Goal: Task Accomplishment & Management: Use online tool/utility

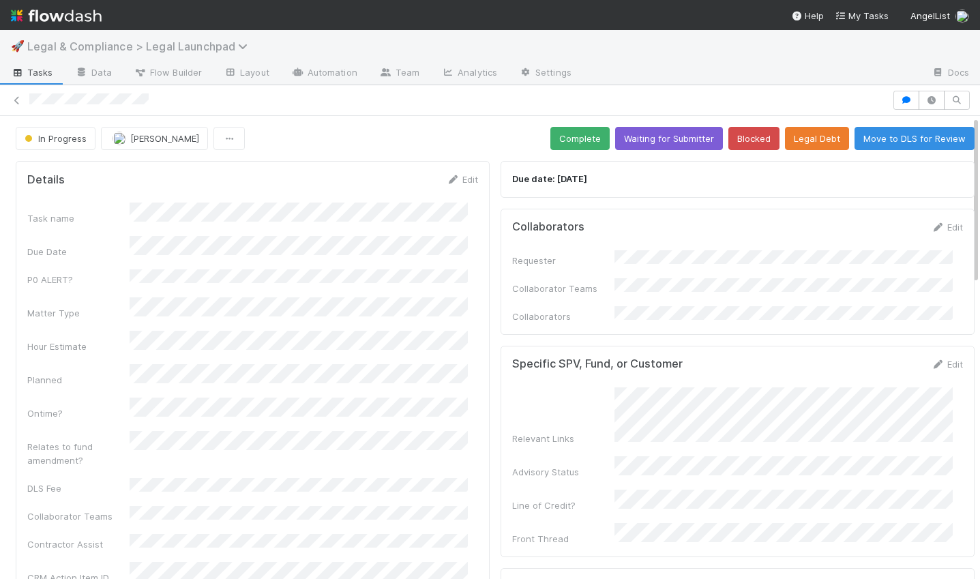
click at [121, 44] on span "Legal & Compliance > Legal Launchpad" at bounding box center [140, 47] width 227 height 14
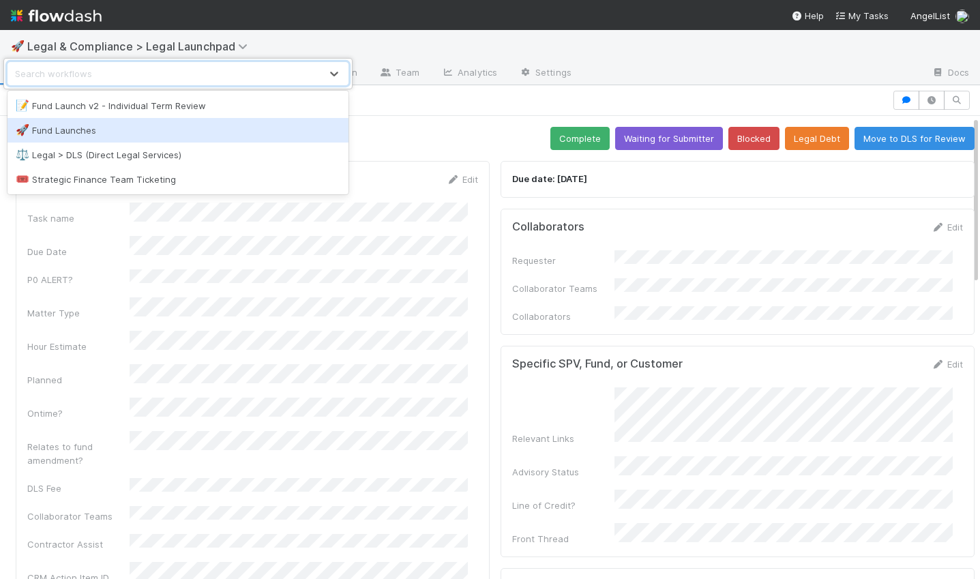
click at [83, 127] on div "🚀 Fund Launches" at bounding box center [178, 130] width 325 height 14
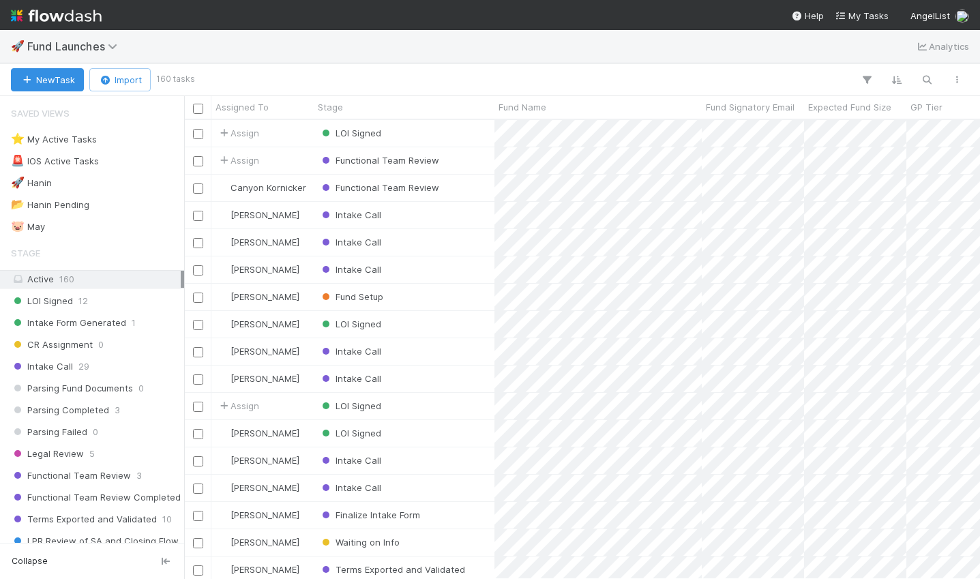
scroll to position [449, 786]
click at [489, 188] on div "Functional Team Review" at bounding box center [404, 188] width 181 height 27
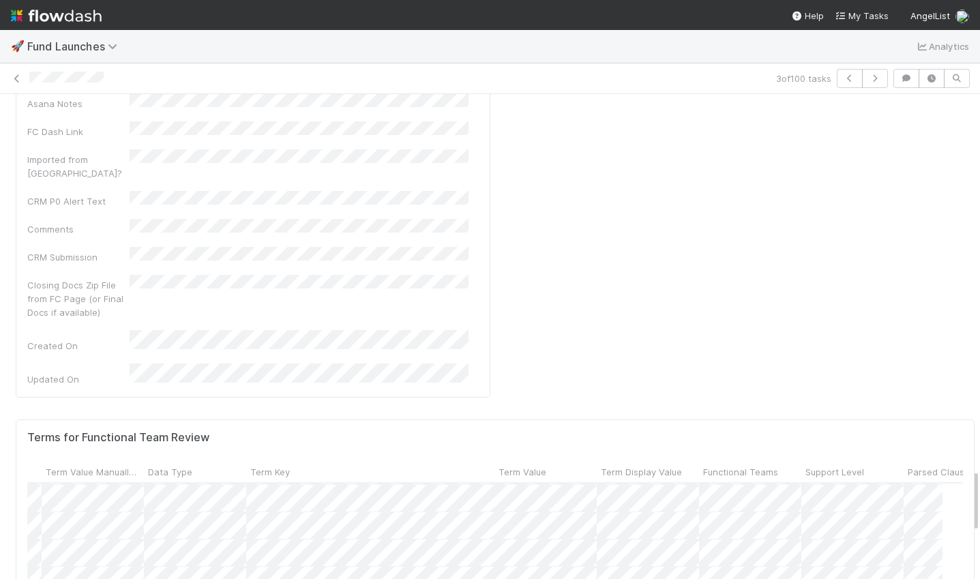
scroll to position [38, 165]
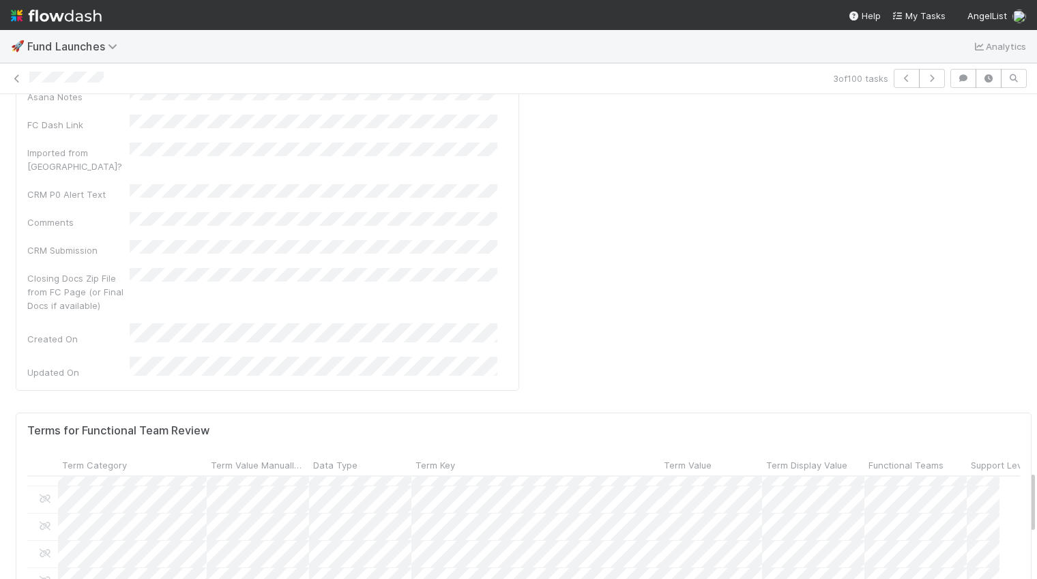
scroll to position [18, 0]
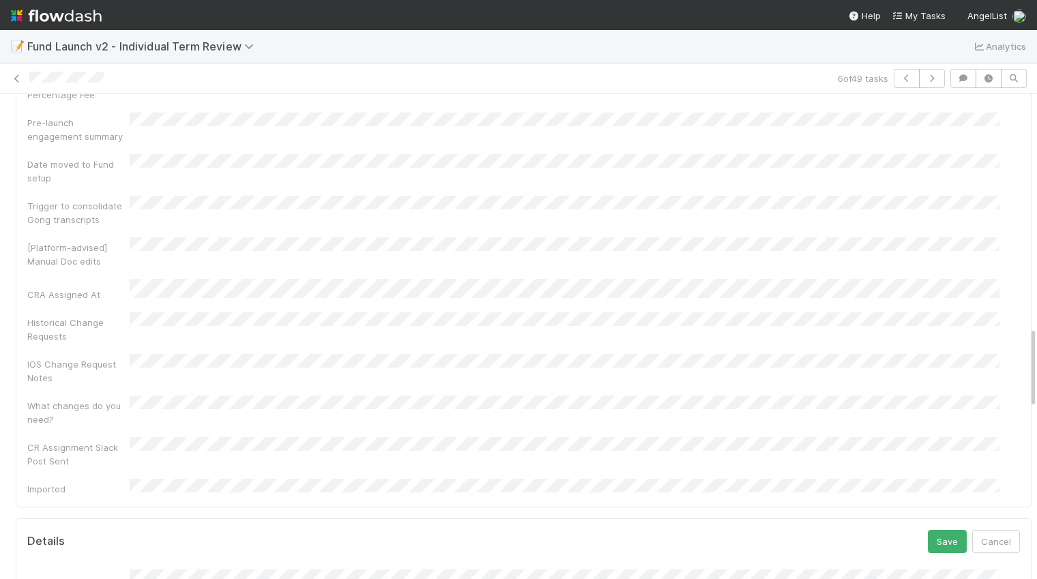
scroll to position [1365, 0]
click at [928, 532] on button "Save" at bounding box center [947, 543] width 39 height 23
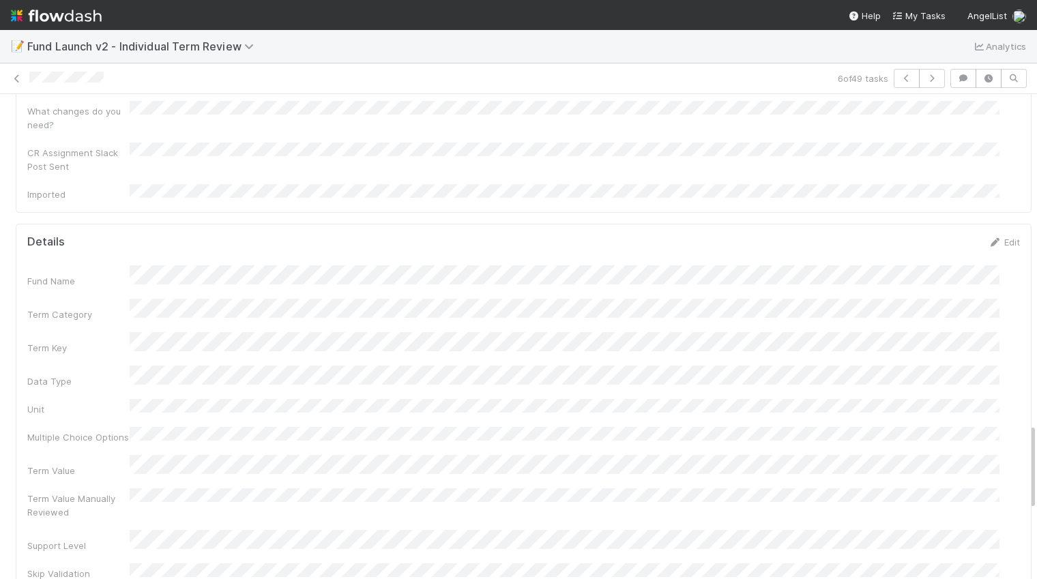
scroll to position [1829, 0]
